Goal: Information Seeking & Learning: Learn about a topic

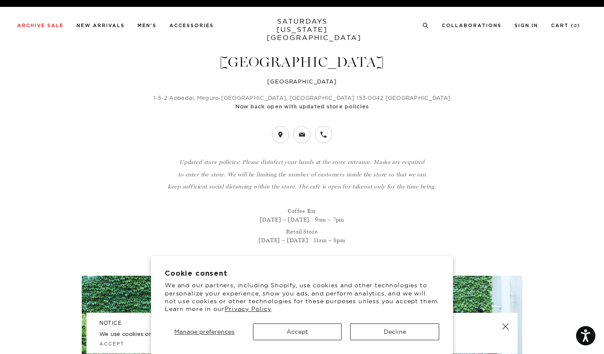
click at [384, 332] on button "Decline" at bounding box center [394, 331] width 89 height 17
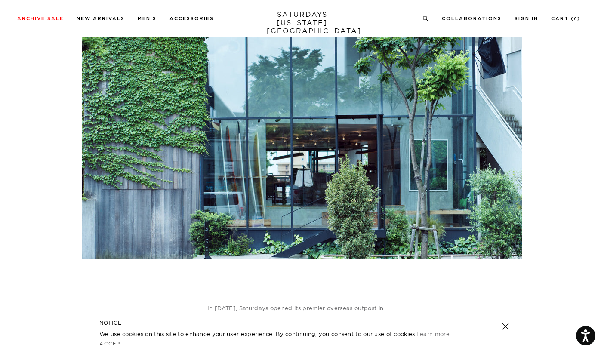
scroll to position [313, 0]
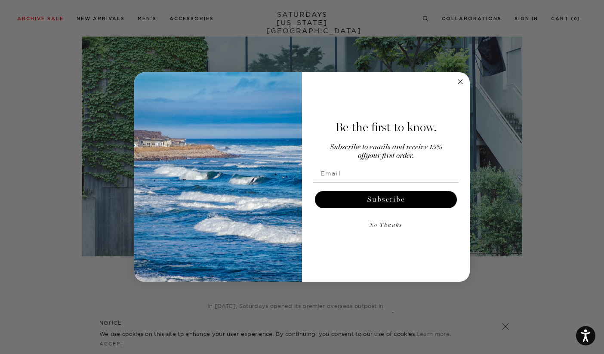
click at [460, 83] on circle "Close dialog" at bounding box center [460, 82] width 10 height 10
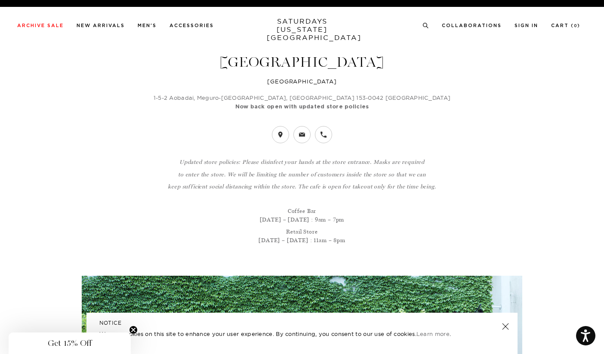
scroll to position [0, 0]
click at [107, 25] on link "New Arrivals" at bounding box center [101, 25] width 48 height 5
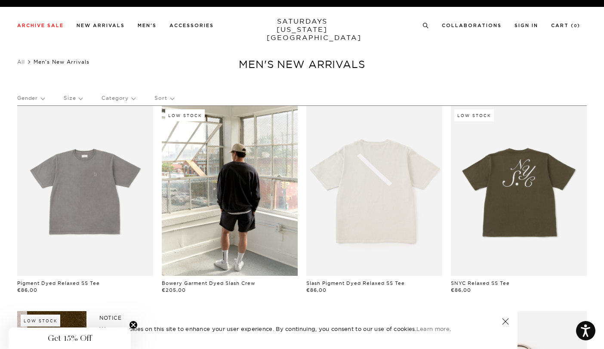
click at [505, 320] on link at bounding box center [505, 321] width 12 height 12
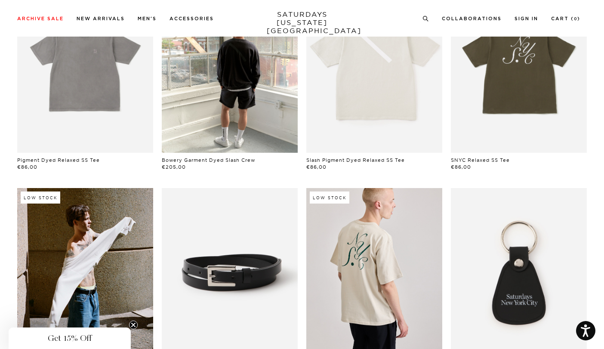
scroll to position [118, 0]
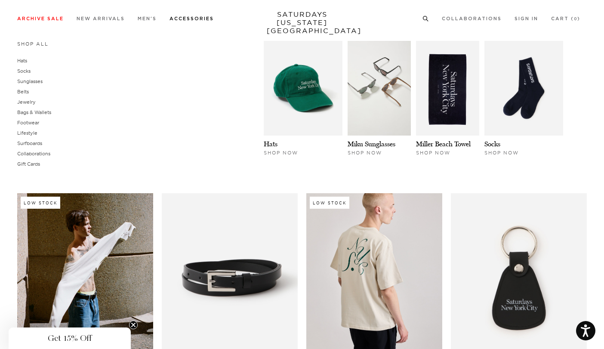
click at [198, 19] on link "Accessories" at bounding box center [191, 18] width 44 height 5
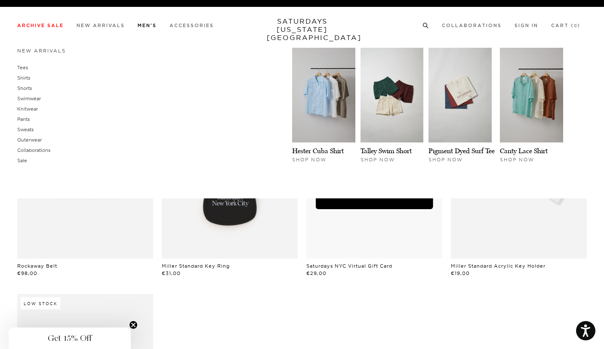
click at [152, 28] on link "Men's" at bounding box center [147, 25] width 19 height 5
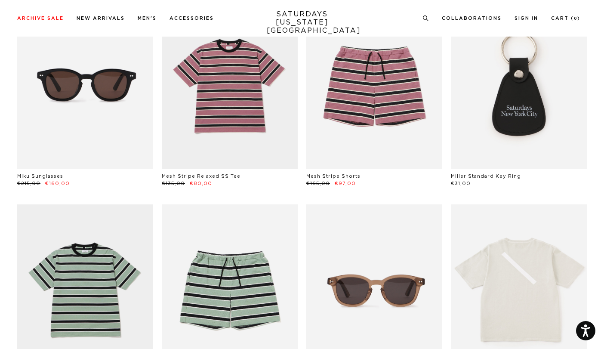
scroll to position [701, 0]
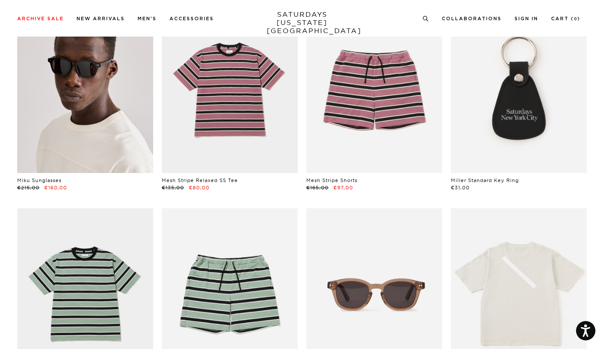
click at [93, 83] on link at bounding box center [85, 88] width 136 height 170
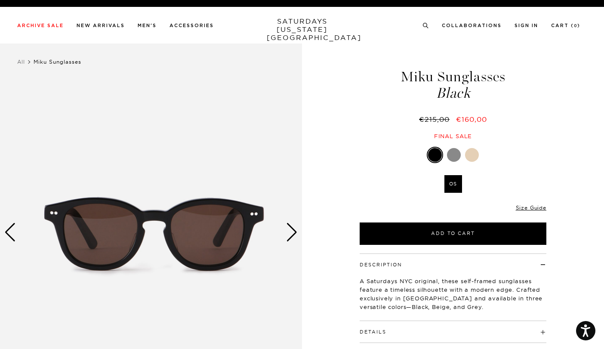
click at [291, 233] on div "Next slide" at bounding box center [292, 232] width 12 height 19
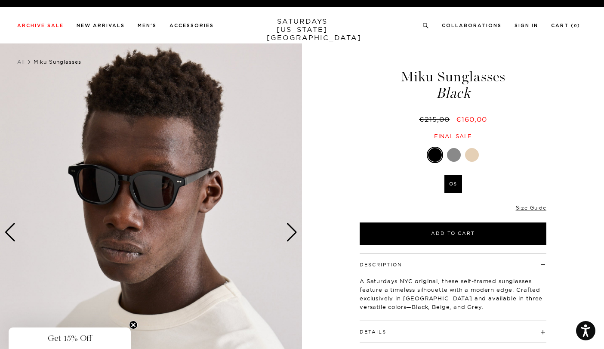
click at [291, 233] on div "Next slide" at bounding box center [292, 232] width 12 height 19
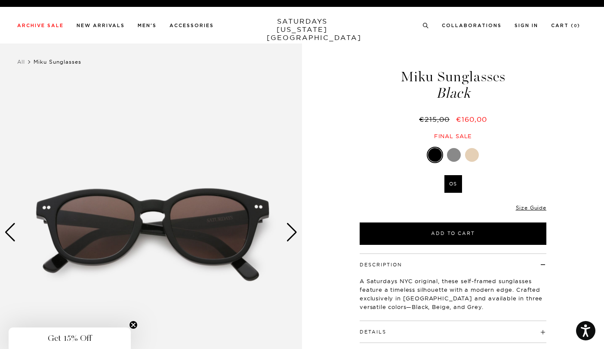
click at [291, 233] on div "Next slide" at bounding box center [292, 232] width 12 height 19
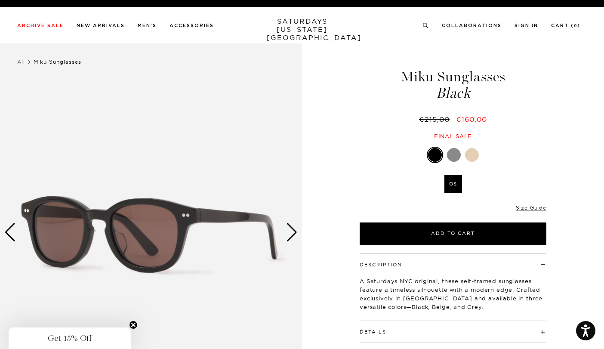
click at [291, 233] on div "Next slide" at bounding box center [292, 232] width 12 height 19
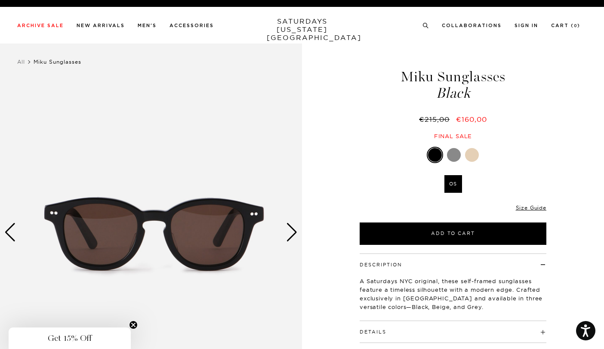
click at [291, 233] on div "Next slide" at bounding box center [292, 232] width 12 height 19
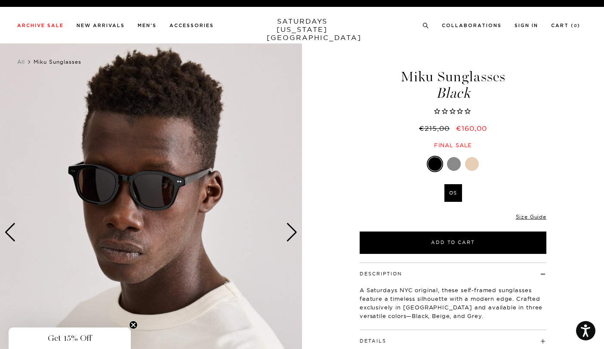
click at [291, 233] on div "Next slide" at bounding box center [292, 232] width 12 height 19
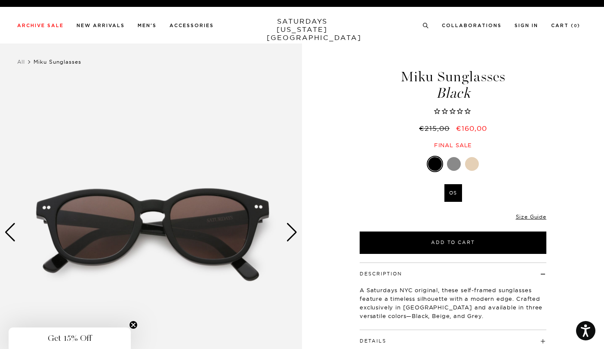
click at [291, 233] on div "Next slide" at bounding box center [292, 232] width 12 height 19
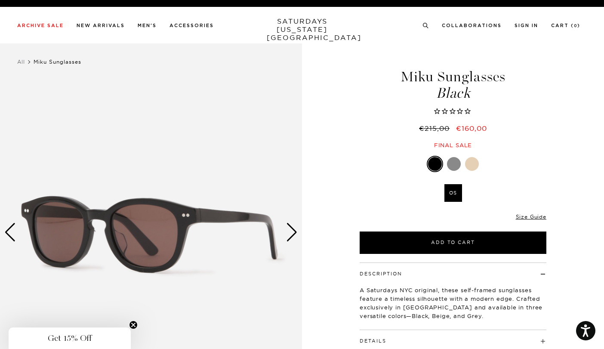
click at [291, 233] on div "Next slide" at bounding box center [292, 232] width 12 height 19
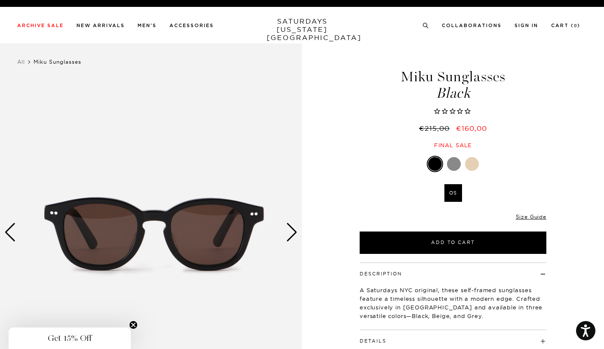
click at [291, 233] on div "Next slide" at bounding box center [292, 232] width 12 height 19
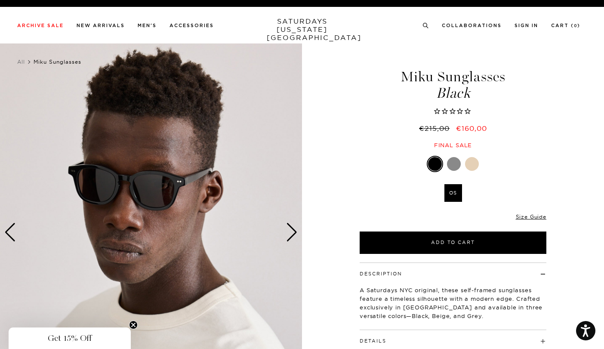
click at [451, 164] on div at bounding box center [454, 164] width 14 height 14
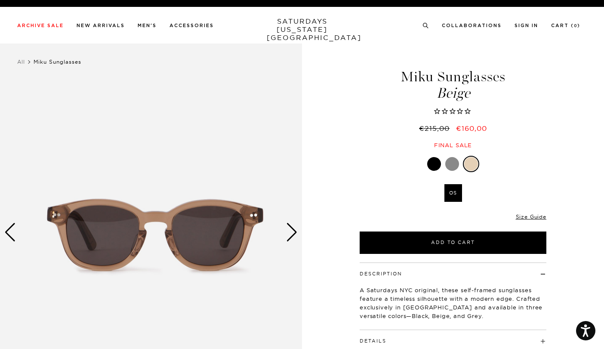
click at [431, 162] on div at bounding box center [434, 164] width 14 height 14
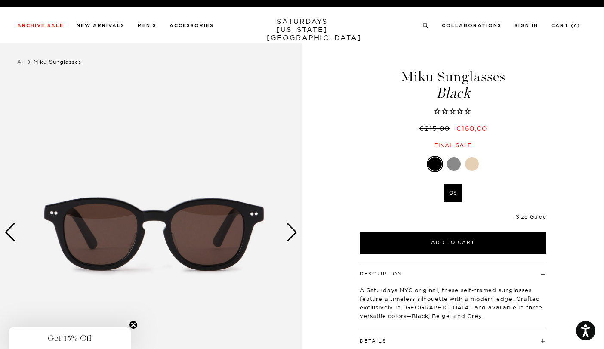
click at [291, 238] on div "Next slide" at bounding box center [292, 232] width 12 height 19
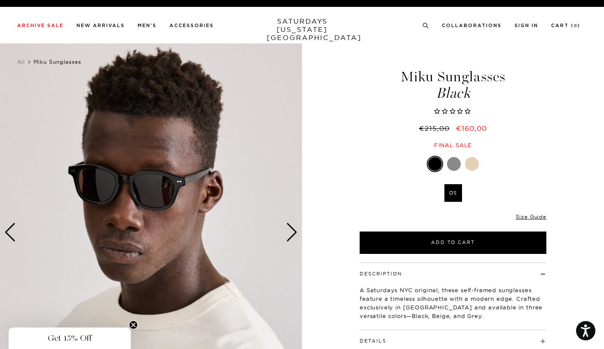
click at [291, 238] on div "Next slide" at bounding box center [292, 232] width 12 height 19
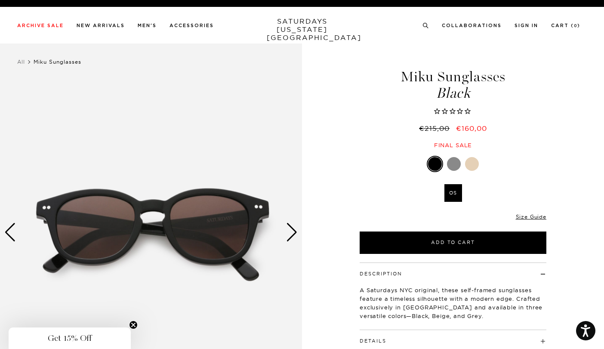
click at [291, 238] on div "Next slide" at bounding box center [292, 232] width 12 height 19
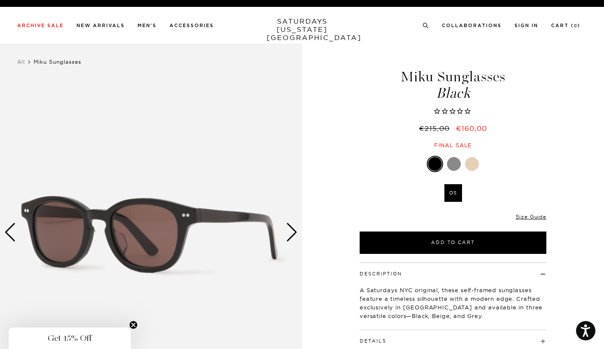
click at [291, 238] on div "Next slide" at bounding box center [292, 232] width 12 height 19
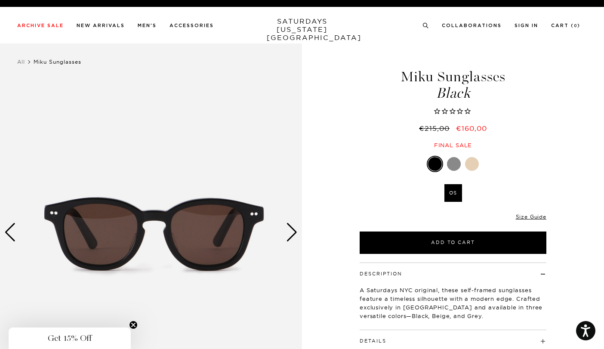
click at [291, 238] on div "Next slide" at bounding box center [292, 232] width 12 height 19
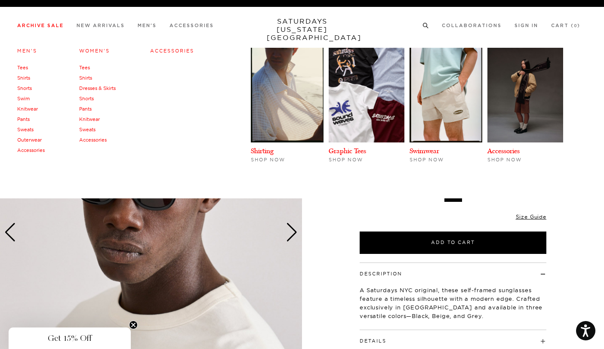
click at [91, 143] on link "Accessories" at bounding box center [93, 140] width 28 height 6
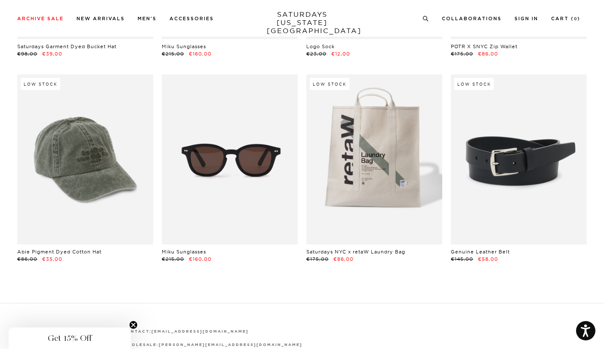
scroll to position [424, 0]
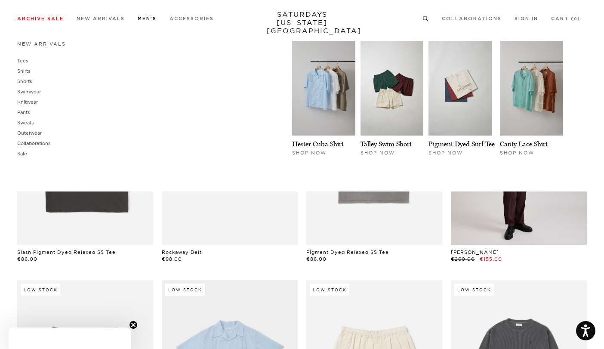
click at [147, 19] on link "Men's" at bounding box center [147, 18] width 19 height 5
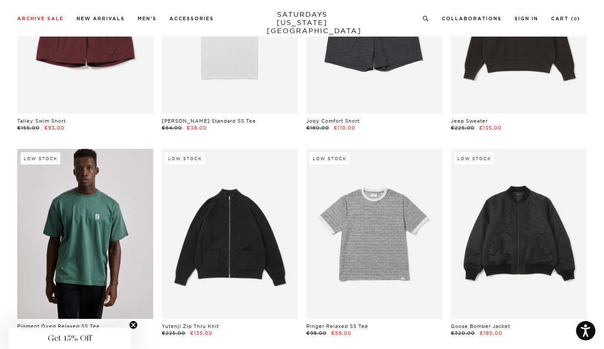
scroll to position [2052, 0]
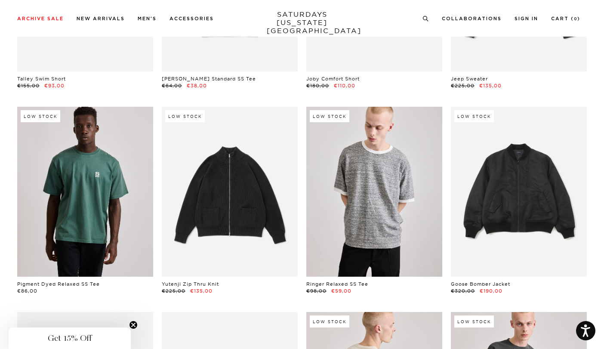
click at [372, 178] on link at bounding box center [374, 192] width 136 height 170
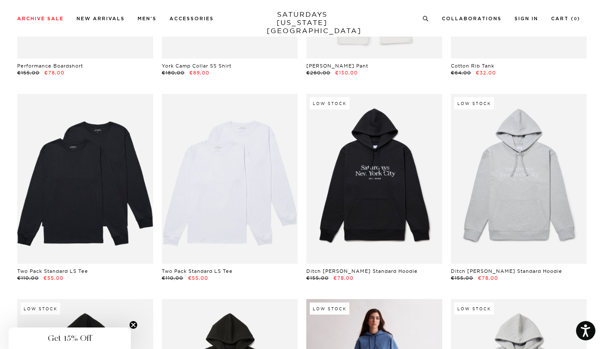
scroll to position [6166, 0]
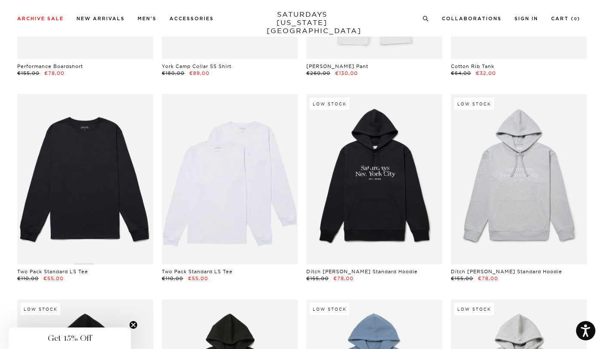
click at [107, 176] on link at bounding box center [85, 179] width 136 height 170
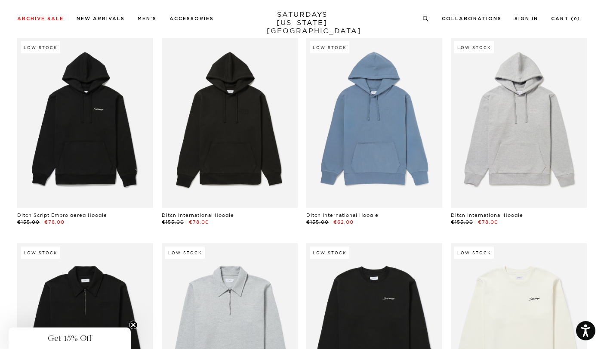
scroll to position [6429, 0]
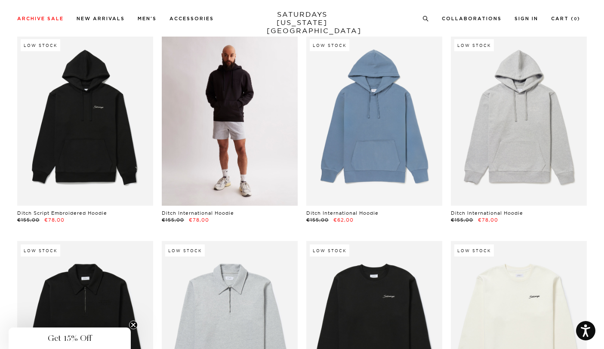
click at [244, 95] on link at bounding box center [230, 121] width 136 height 170
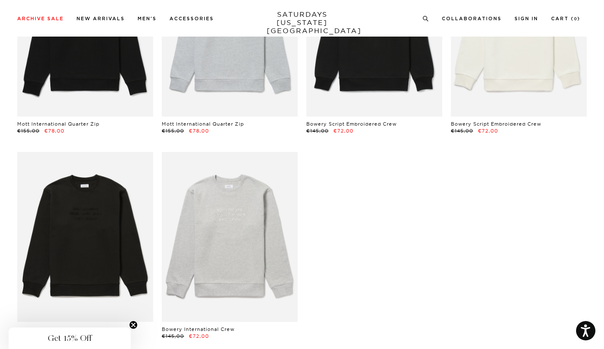
scroll to position [6724, 0]
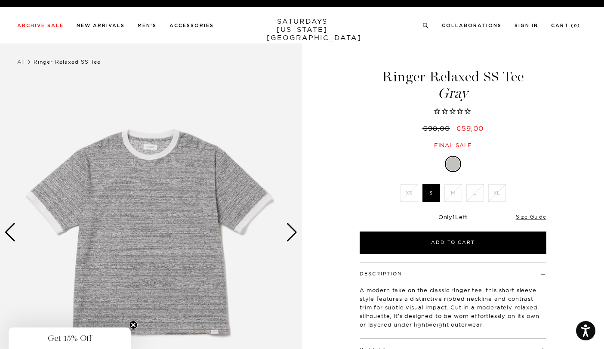
click at [287, 233] on div "Next slide" at bounding box center [292, 232] width 12 height 19
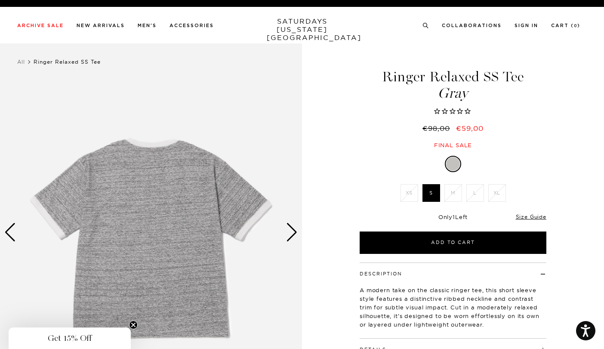
click at [287, 233] on div "Next slide" at bounding box center [292, 232] width 12 height 19
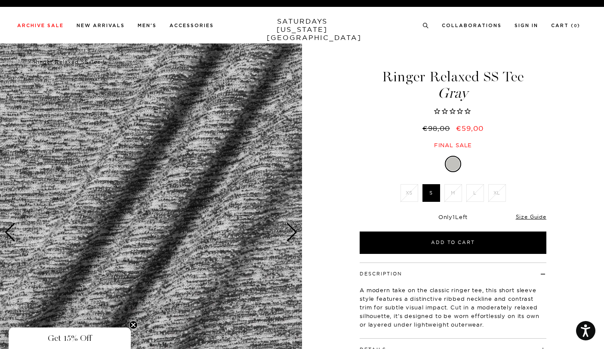
click at [287, 233] on div "Next slide" at bounding box center [292, 232] width 12 height 19
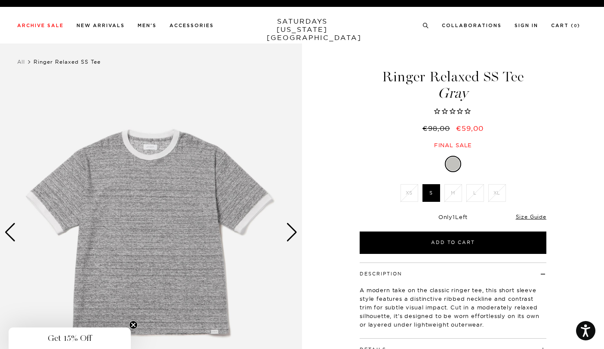
click at [287, 233] on div "Next slide" at bounding box center [292, 232] width 12 height 19
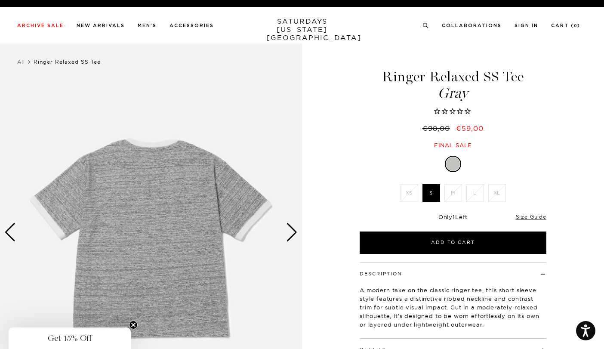
click at [287, 233] on div "Next slide" at bounding box center [292, 232] width 12 height 19
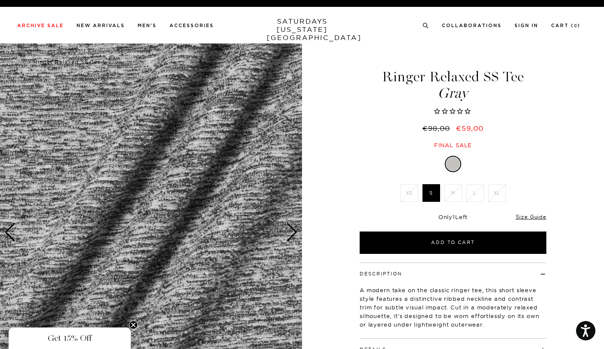
click at [287, 234] on div "Next slide" at bounding box center [292, 232] width 12 height 19
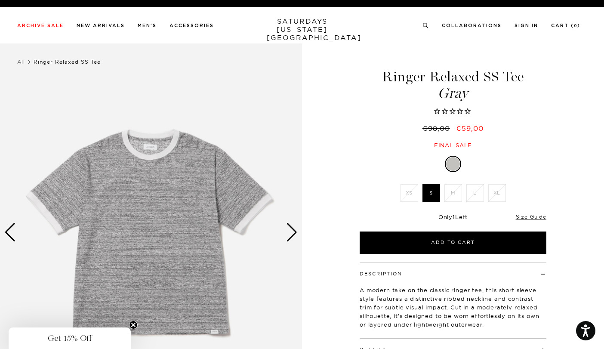
click at [291, 230] on div "Next slide" at bounding box center [292, 232] width 12 height 19
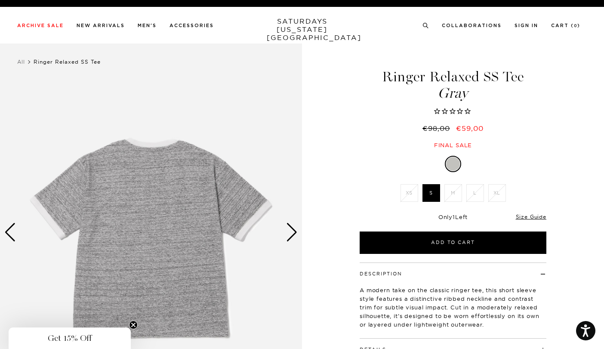
click at [291, 230] on div "Next slide" at bounding box center [292, 232] width 12 height 19
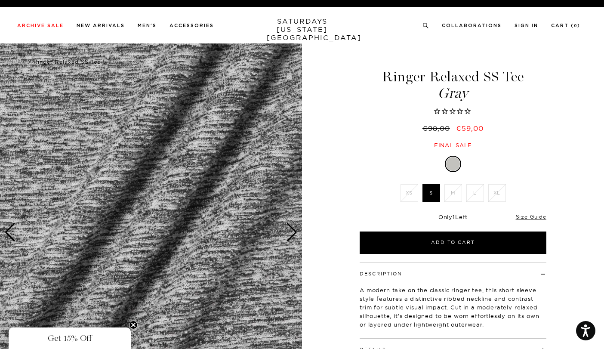
click at [236, 197] on img at bounding box center [151, 231] width 302 height 377
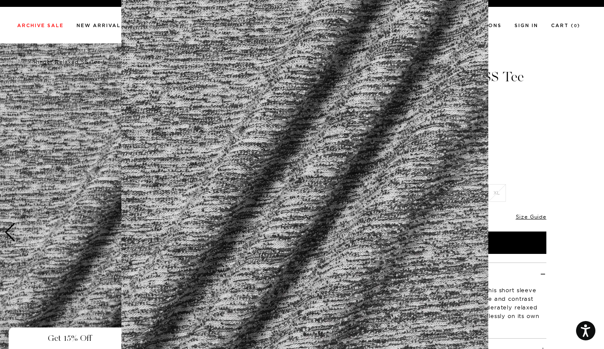
scroll to position [20, 0]
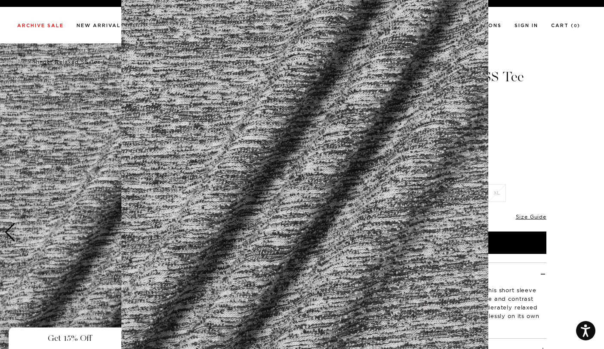
click at [319, 94] on img at bounding box center [304, 200] width 367 height 440
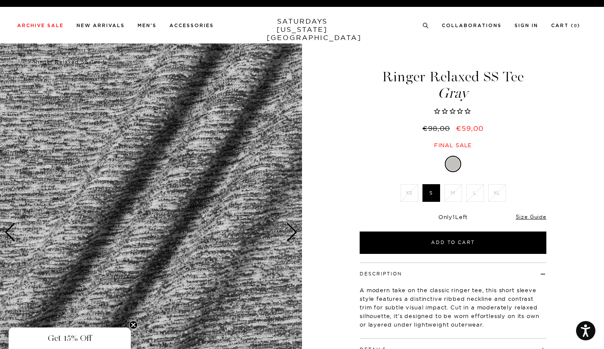
scroll to position [0, 0]
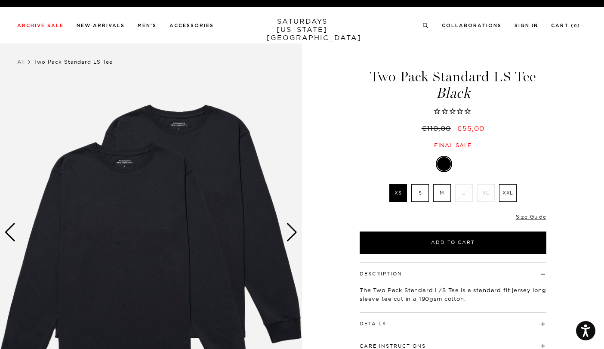
click at [290, 229] on div "Next slide" at bounding box center [292, 232] width 12 height 19
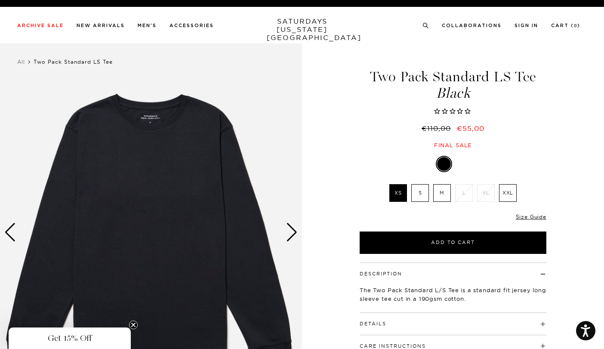
click at [290, 229] on div "Next slide" at bounding box center [292, 232] width 12 height 19
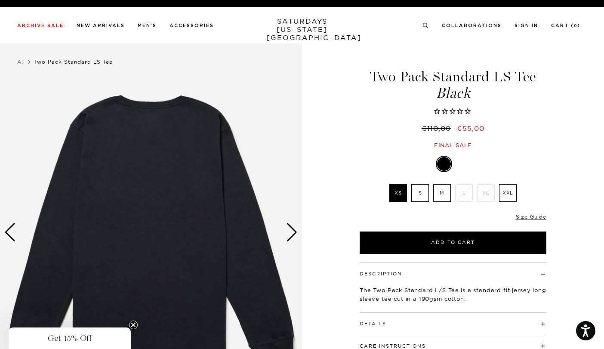
click at [290, 229] on div "Next slide" at bounding box center [292, 232] width 12 height 19
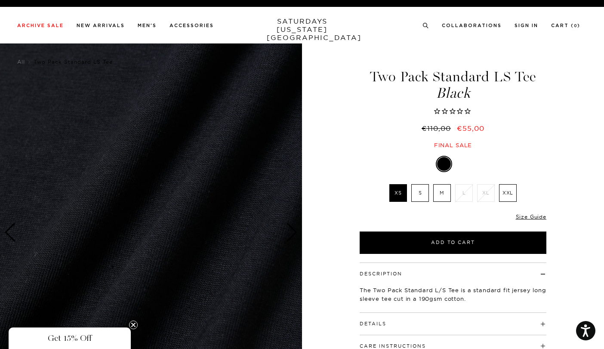
click at [237, 164] on img at bounding box center [151, 231] width 302 height 377
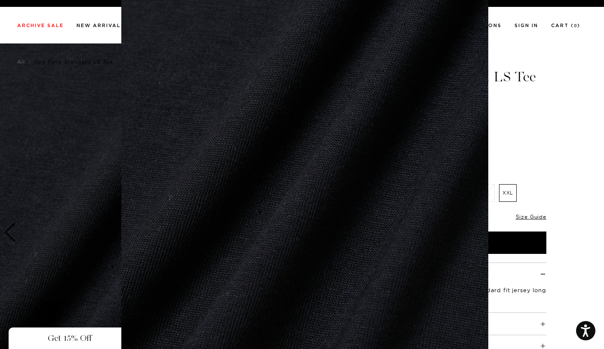
scroll to position [49, 0]
click at [467, 205] on img at bounding box center [304, 171] width 367 height 440
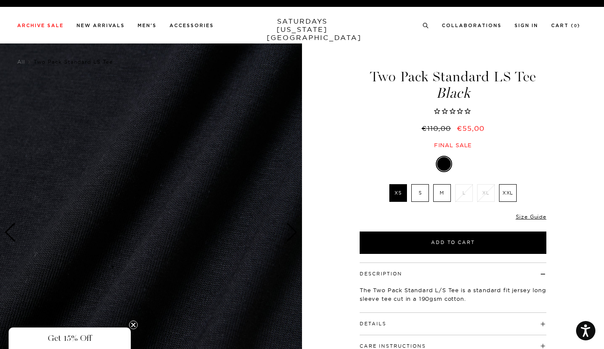
scroll to position [0, 0]
click at [243, 185] on img at bounding box center [151, 231] width 302 height 377
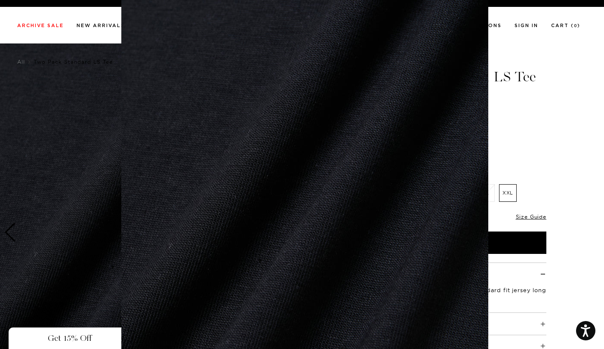
scroll to position [49, 0]
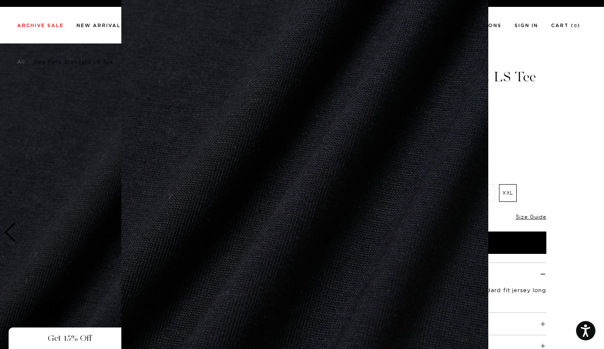
click at [243, 185] on img at bounding box center [304, 171] width 367 height 440
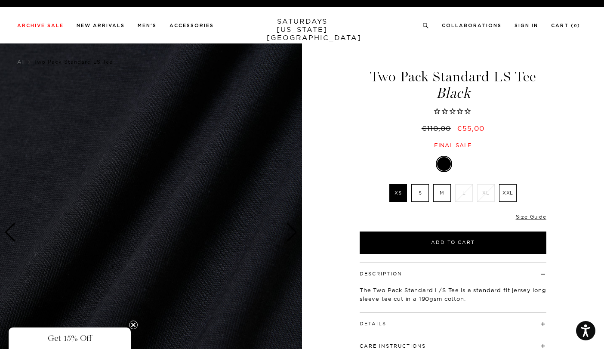
click at [243, 185] on img at bounding box center [151, 231] width 302 height 377
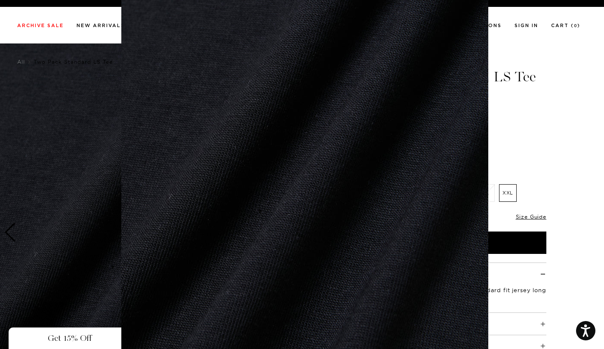
scroll to position [50, 0]
click at [243, 185] on img at bounding box center [304, 170] width 367 height 440
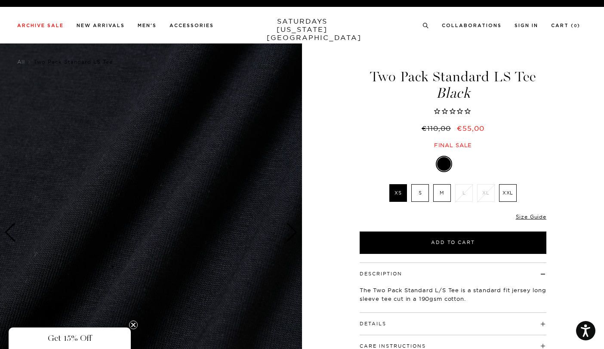
click at [243, 185] on img at bounding box center [151, 231] width 302 height 377
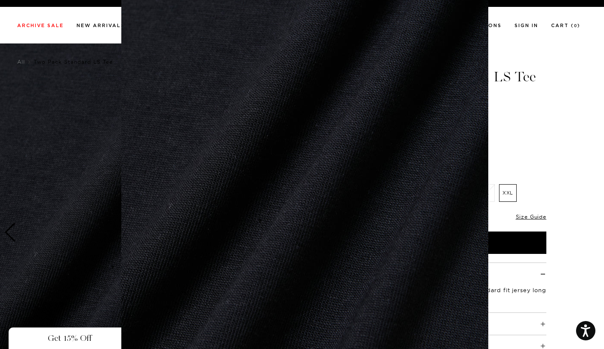
scroll to position [38, 0]
click at [265, 152] on img at bounding box center [304, 182] width 367 height 440
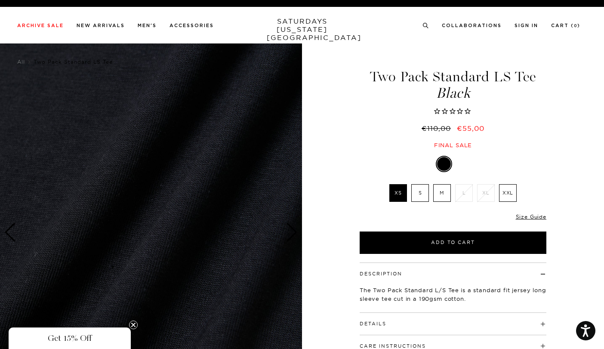
click at [202, 131] on img at bounding box center [151, 231] width 302 height 377
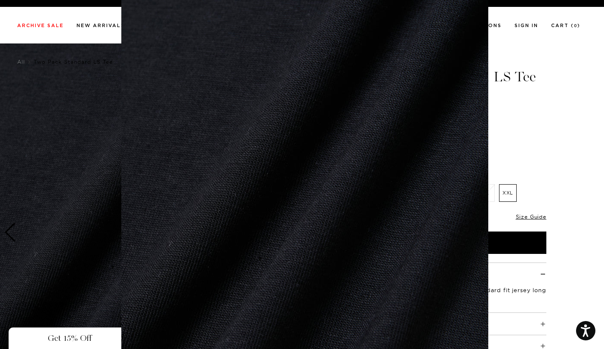
scroll to position [2, 0]
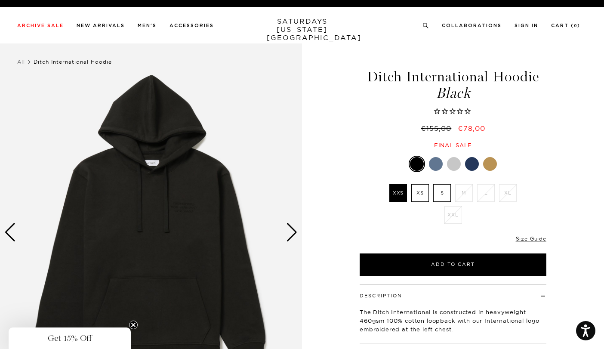
click at [291, 232] on div "Next slide" at bounding box center [292, 232] width 12 height 19
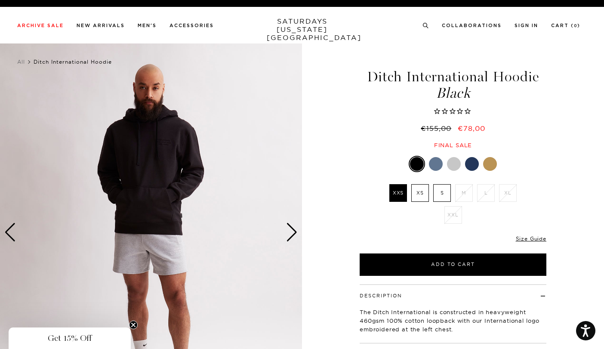
click at [291, 232] on div "Next slide" at bounding box center [292, 232] width 12 height 19
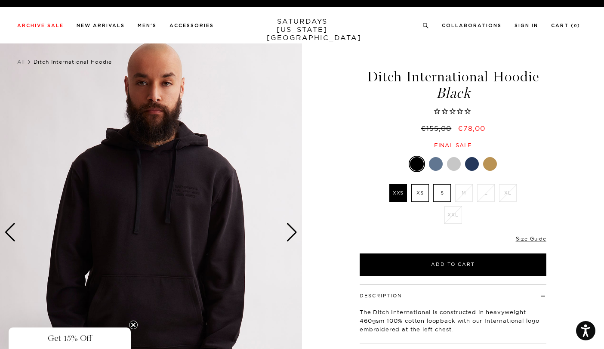
click at [291, 232] on div "Next slide" at bounding box center [292, 232] width 12 height 19
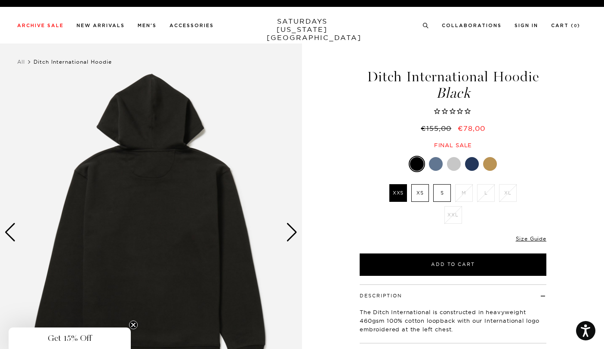
click at [291, 232] on div "Next slide" at bounding box center [292, 232] width 12 height 19
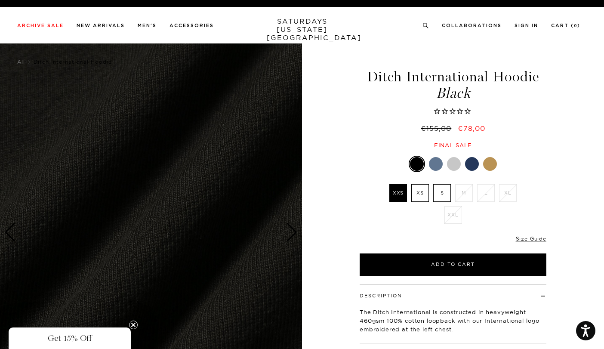
click at [291, 232] on div "Next slide" at bounding box center [292, 232] width 12 height 19
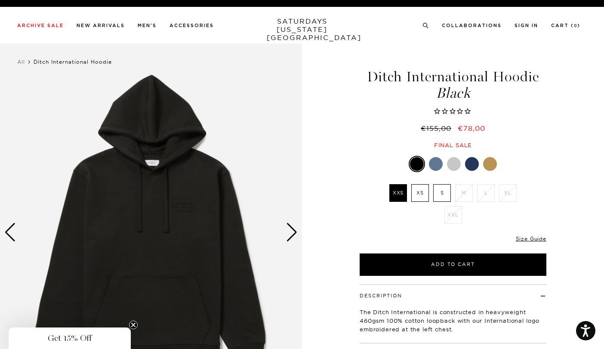
click at [291, 232] on div "Next slide" at bounding box center [292, 232] width 12 height 19
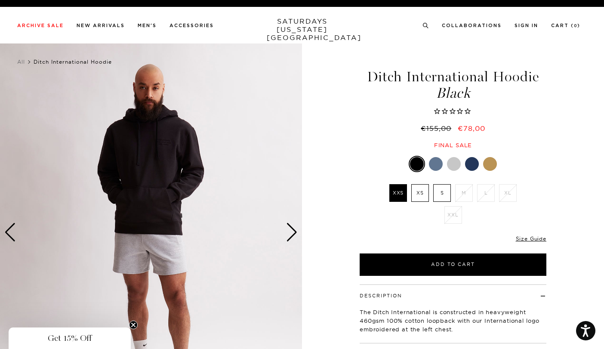
click at [291, 232] on div "Next slide" at bounding box center [292, 232] width 12 height 19
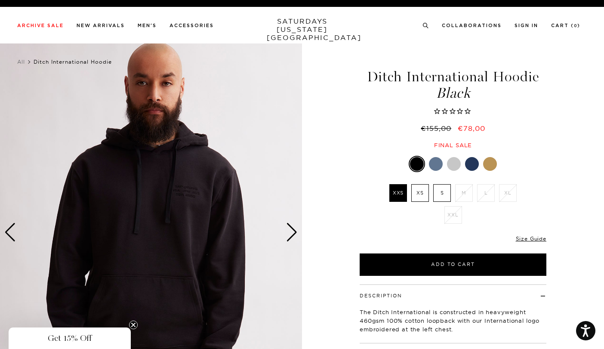
click at [291, 232] on div "Next slide" at bounding box center [292, 232] width 12 height 19
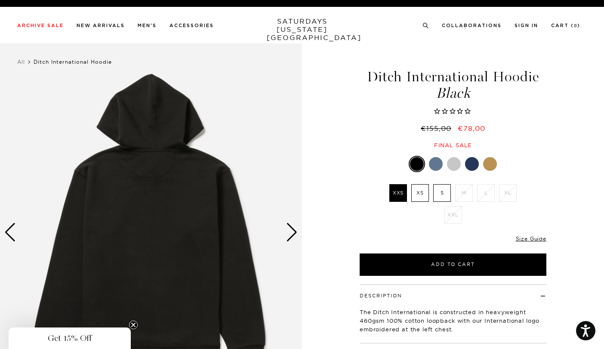
click at [291, 232] on div "Next slide" at bounding box center [292, 232] width 12 height 19
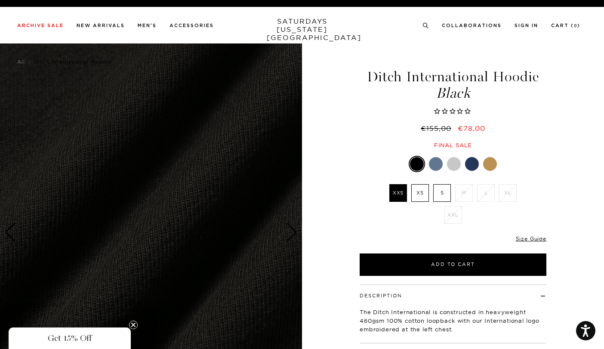
click at [291, 232] on div "Next slide" at bounding box center [292, 232] width 12 height 19
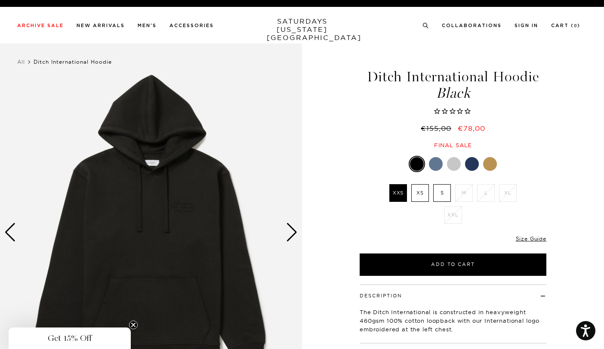
click at [291, 232] on div "Next slide" at bounding box center [292, 232] width 12 height 19
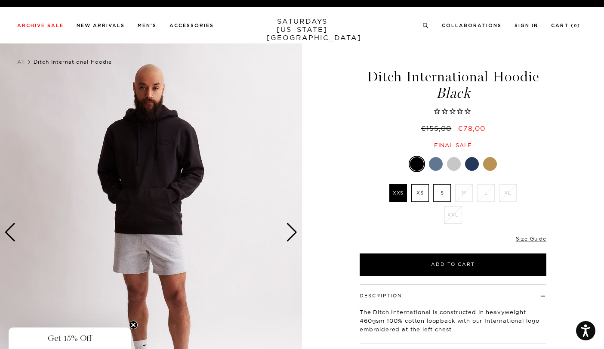
click at [291, 232] on div "Next slide" at bounding box center [292, 232] width 12 height 19
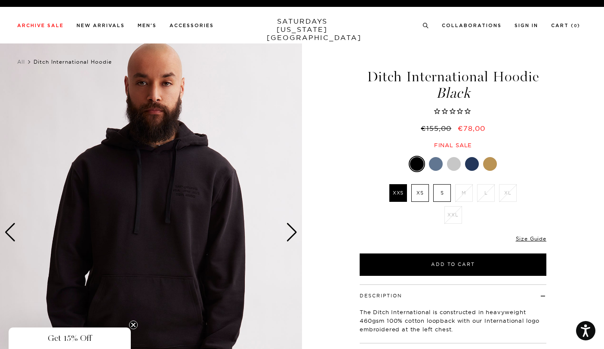
click at [291, 232] on div "Next slide" at bounding box center [292, 232] width 12 height 19
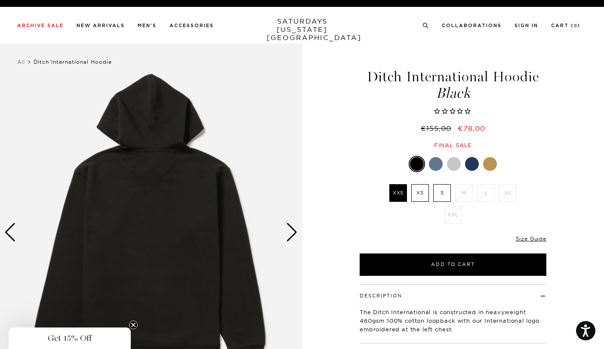
click at [291, 232] on div "Next slide" at bounding box center [292, 232] width 12 height 19
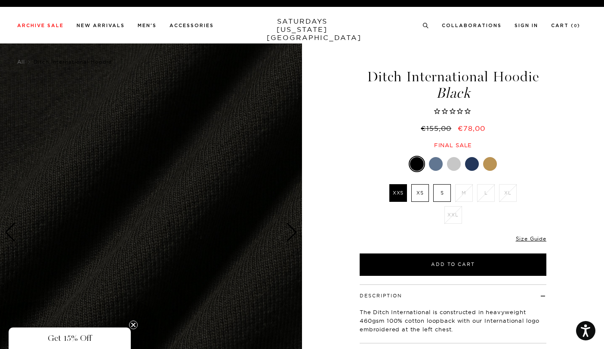
click at [291, 232] on div "Next slide" at bounding box center [292, 232] width 12 height 19
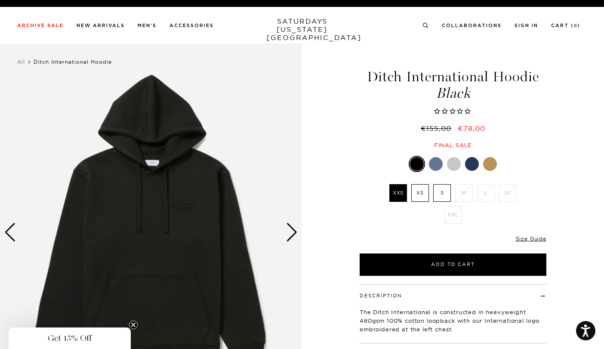
click at [291, 232] on div "Next slide" at bounding box center [292, 232] width 12 height 19
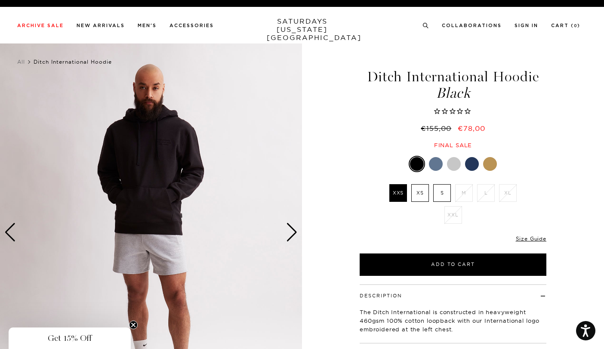
click at [291, 232] on div "Next slide" at bounding box center [292, 232] width 12 height 19
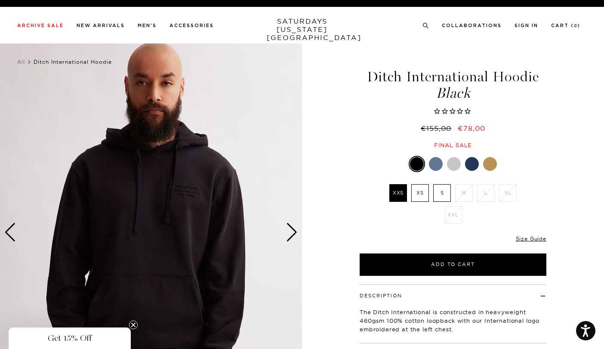
click at [291, 232] on div "Next slide" at bounding box center [292, 232] width 12 height 19
